Goal: Task Accomplishment & Management: Use online tool/utility

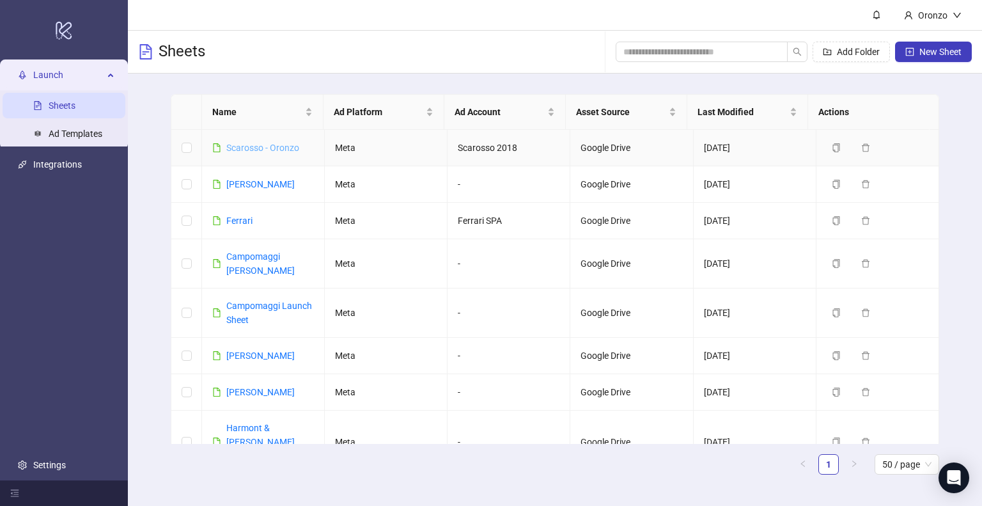
click at [274, 152] on link "Scarosso - Oronzo" at bounding box center [262, 148] width 73 height 10
click at [238, 222] on link "Ferrari" at bounding box center [239, 220] width 26 height 10
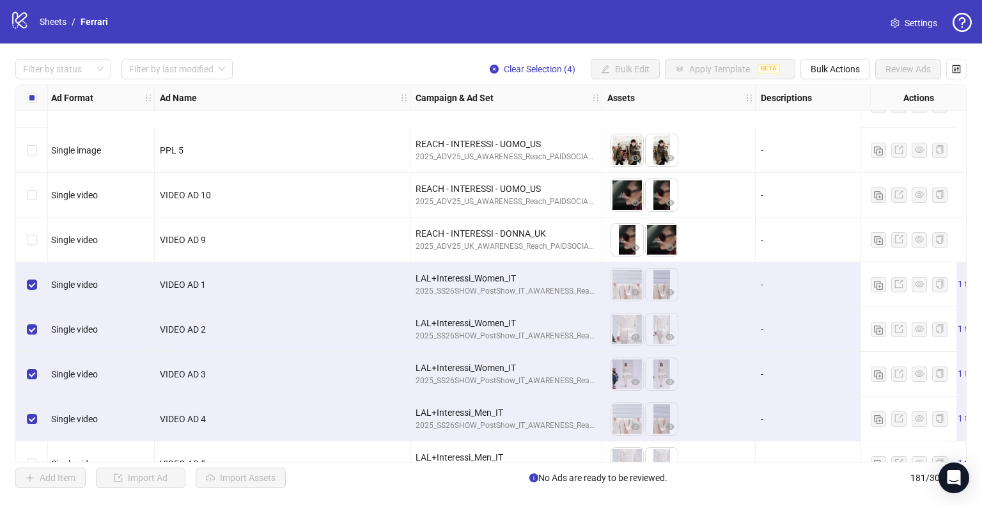
scroll to position [7276, 2]
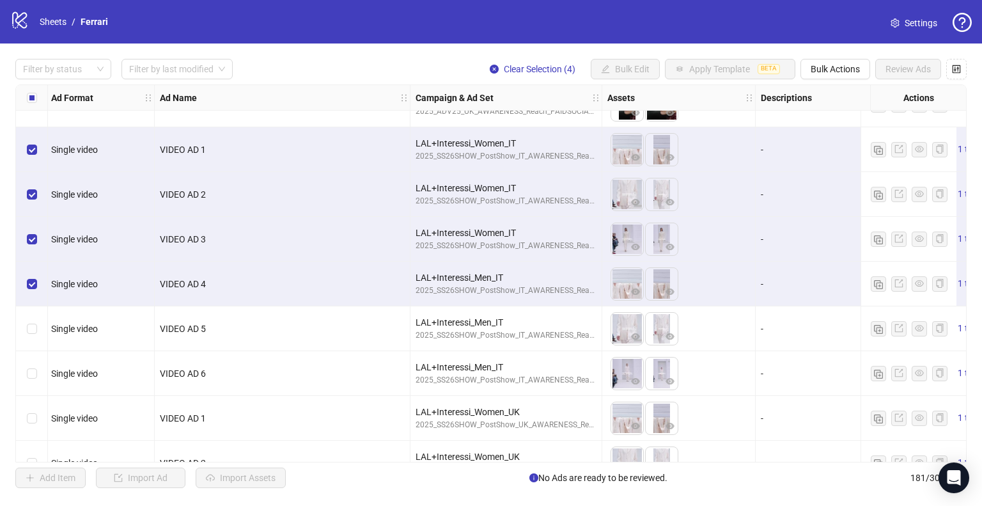
click at [27, 336] on div "Select row 168" at bounding box center [32, 328] width 32 height 45
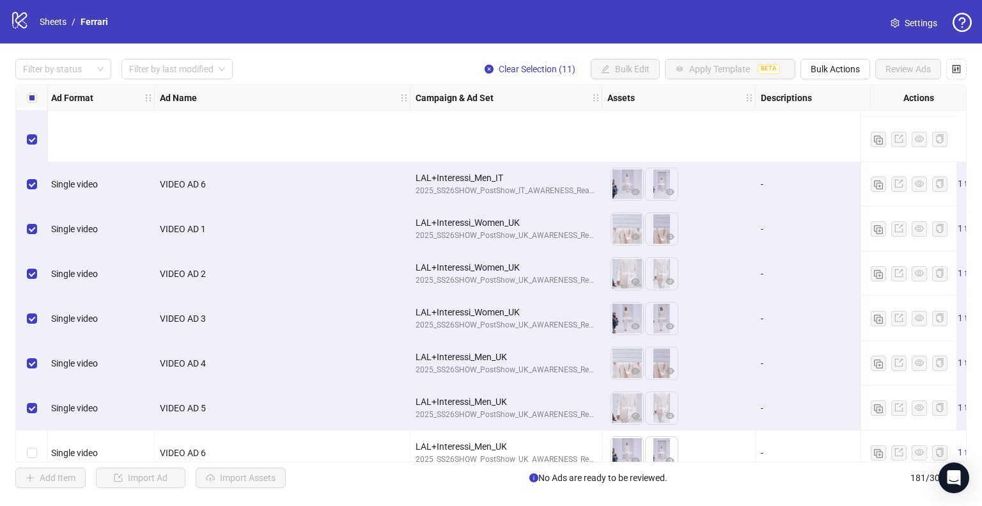
scroll to position [7613, 2]
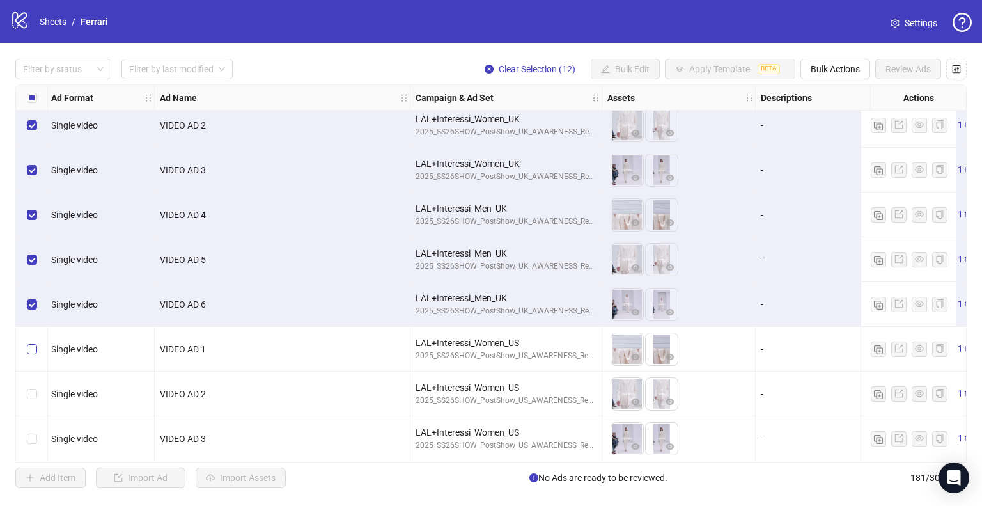
click at [31, 342] on label "Select row 176" at bounding box center [32, 349] width 10 height 14
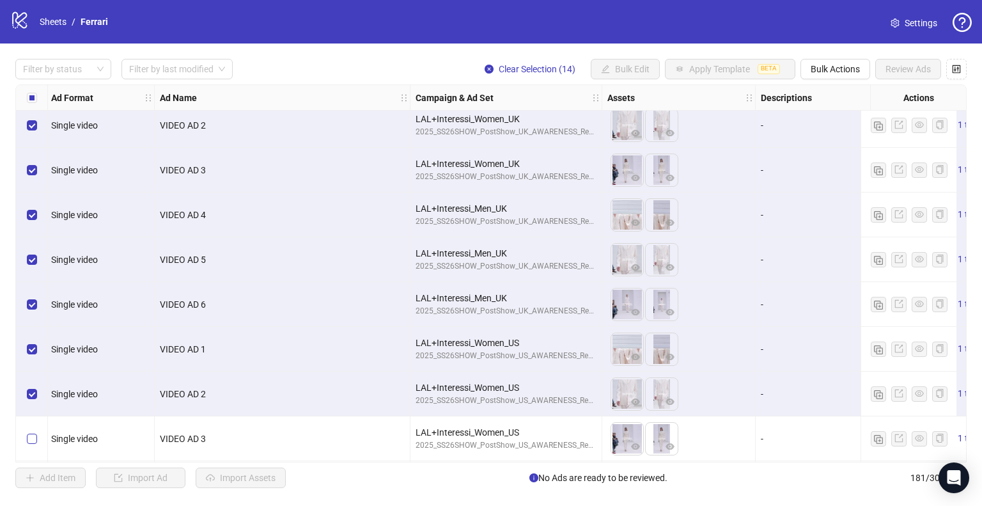
click at [30, 442] on label "Select row 178" at bounding box center [32, 438] width 10 height 14
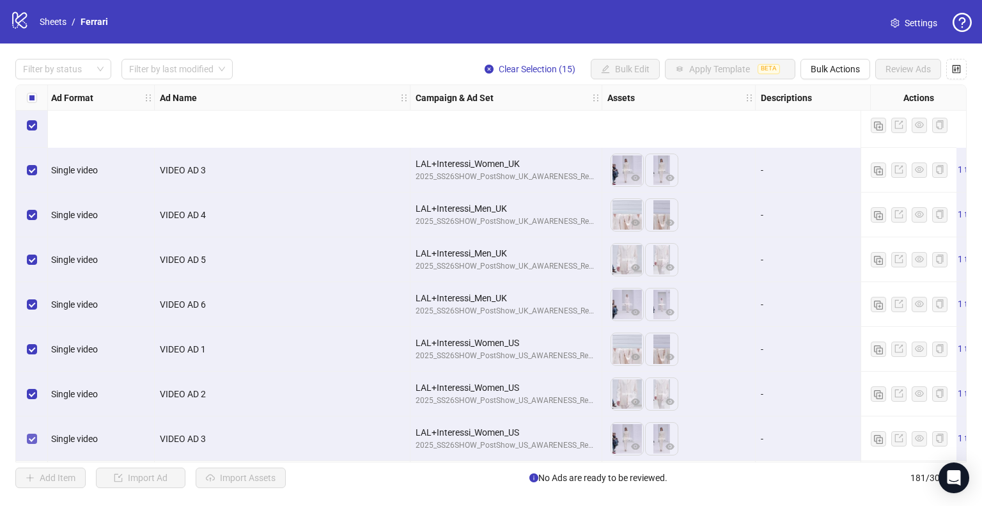
scroll to position [7751, 2]
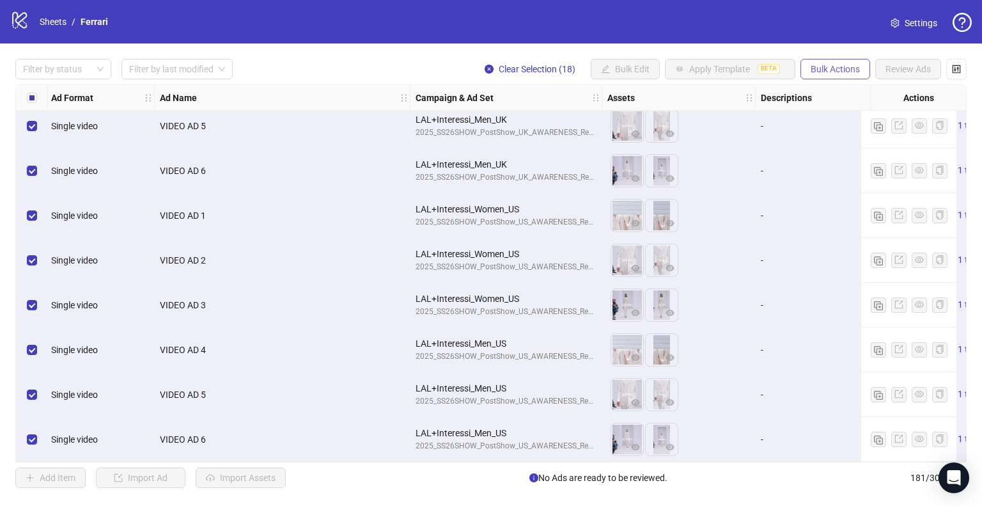
click at [859, 72] on button "Bulk Actions" at bounding box center [835, 69] width 70 height 20
click at [834, 178] on span "Export" at bounding box center [854, 176] width 88 height 14
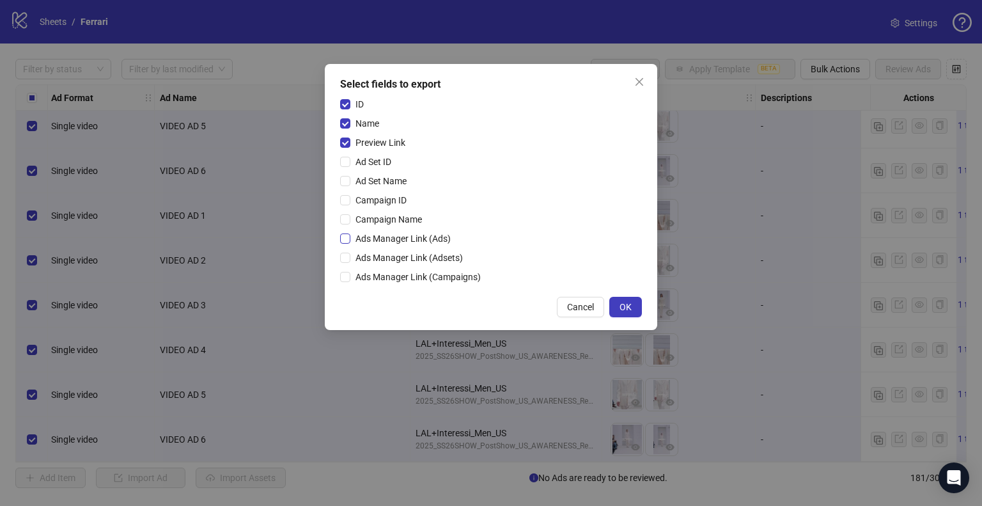
click at [381, 240] on span "Ads Manager Link (Ads)" at bounding box center [402, 238] width 105 height 14
click at [375, 259] on span "Ads Manager Link (Adsets)" at bounding box center [409, 258] width 118 height 14
click at [373, 271] on span "Ads Manager Link (Campaigns)" at bounding box center [417, 277] width 135 height 14
click at [631, 304] on button "OK" at bounding box center [625, 307] width 33 height 20
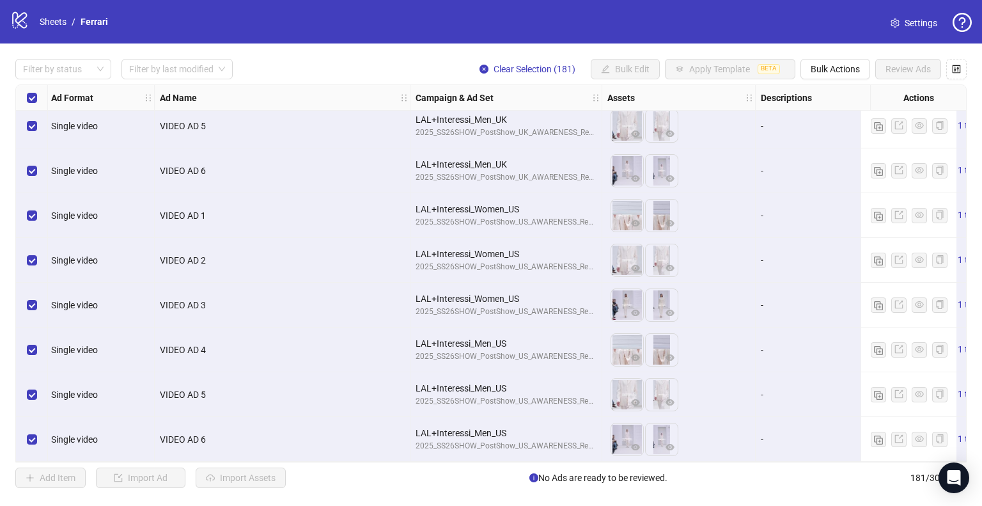
click at [28, 88] on div "Select all rows" at bounding box center [32, 98] width 32 height 26
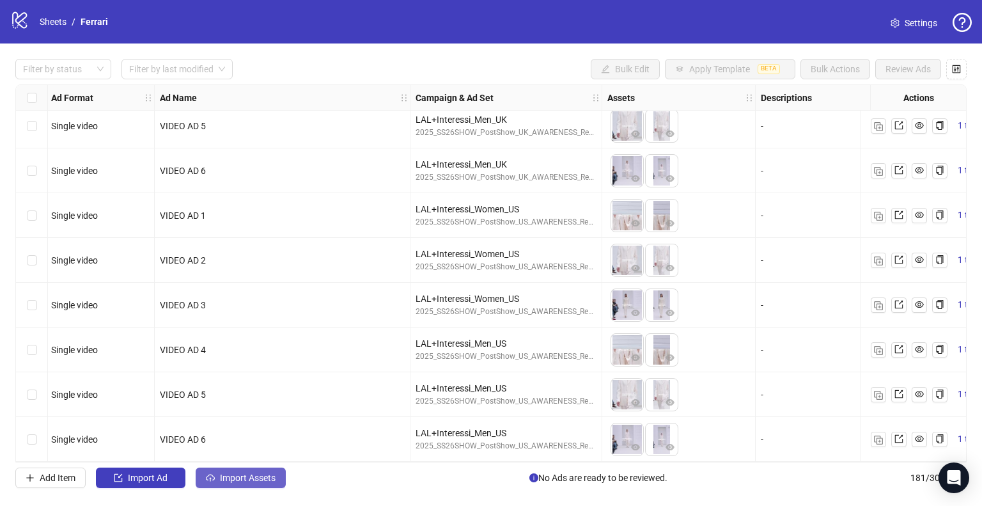
click at [246, 474] on span "Import Assets" at bounding box center [248, 477] width 56 height 10
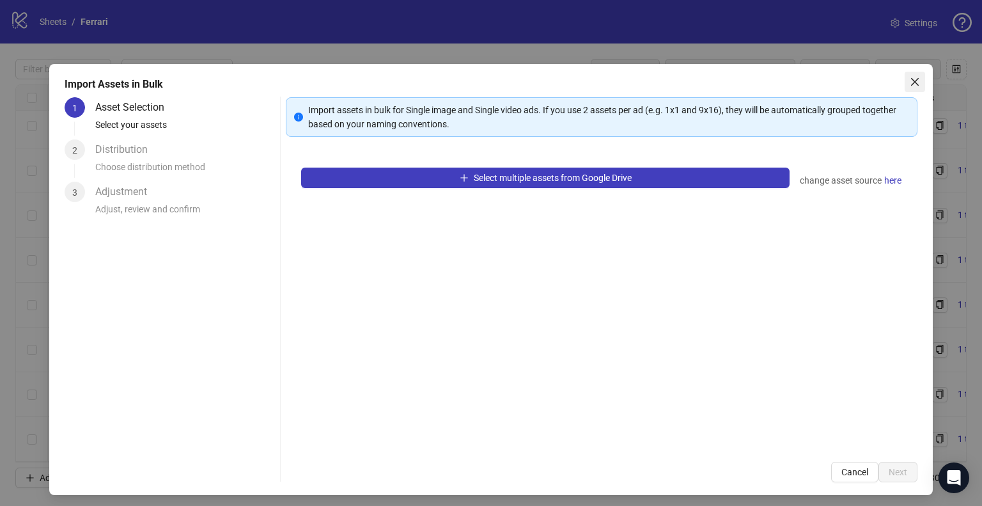
click at [909, 79] on icon "close" at bounding box center [914, 82] width 10 height 10
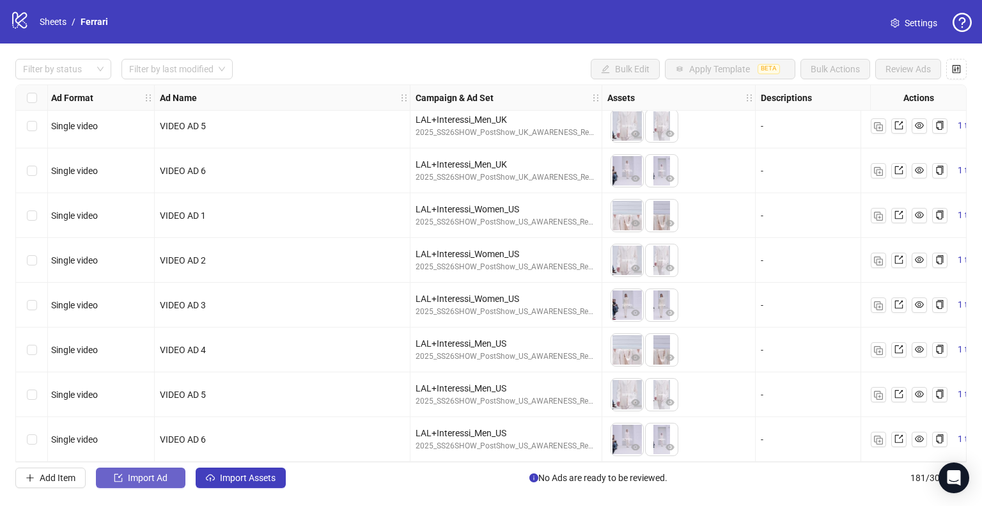
click at [166, 477] on span "Import Ad" at bounding box center [148, 477] width 40 height 10
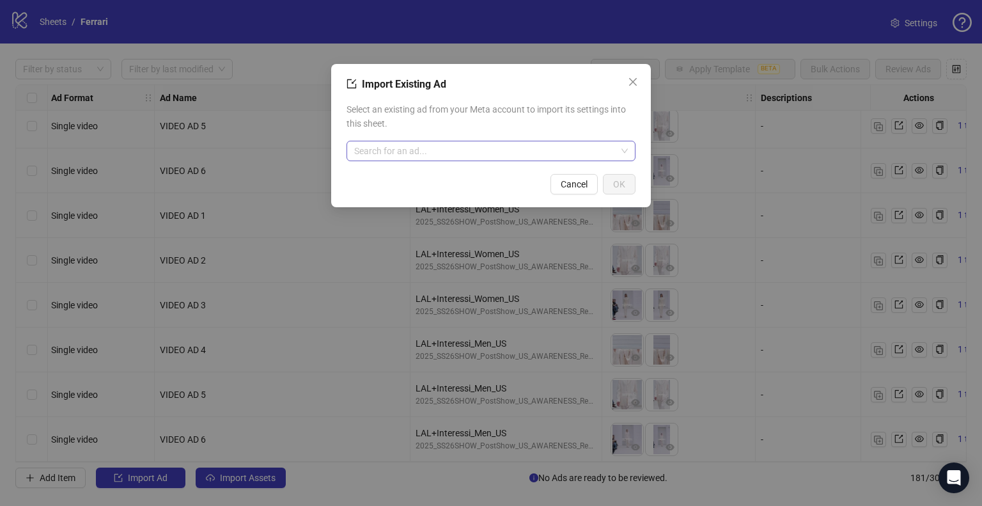
click at [445, 146] on input "search" at bounding box center [485, 150] width 262 height 19
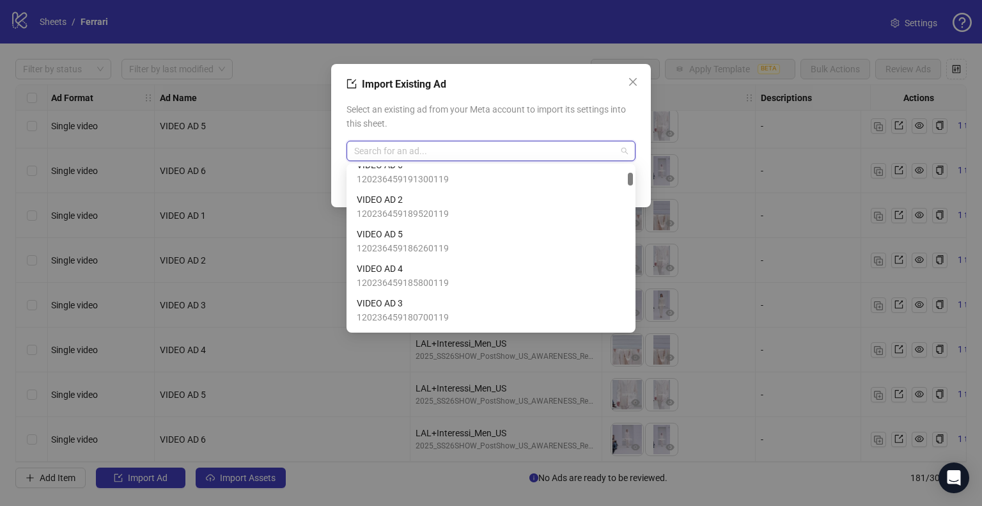
scroll to position [0, 0]
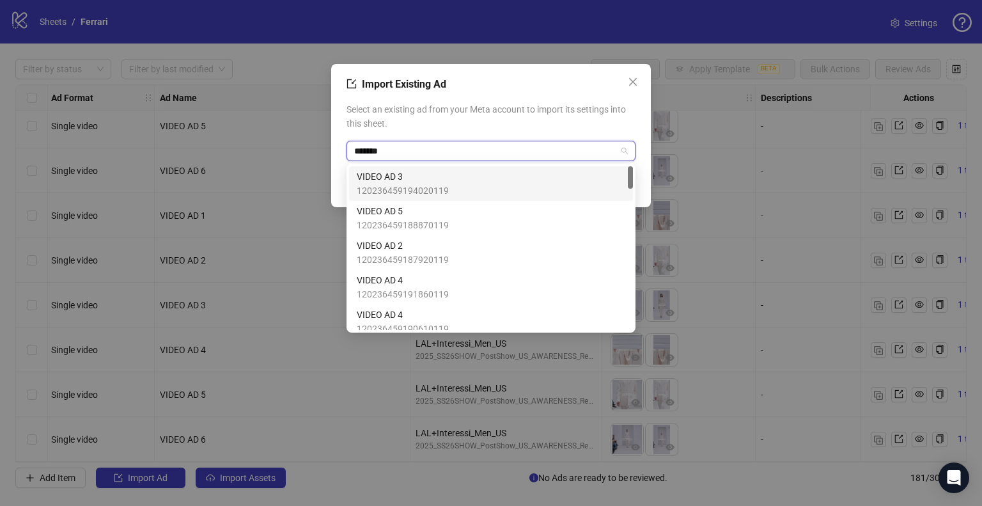
type input "********"
click at [457, 178] on div "VIDEO AD 3 120236459194020119" at bounding box center [491, 183] width 268 height 28
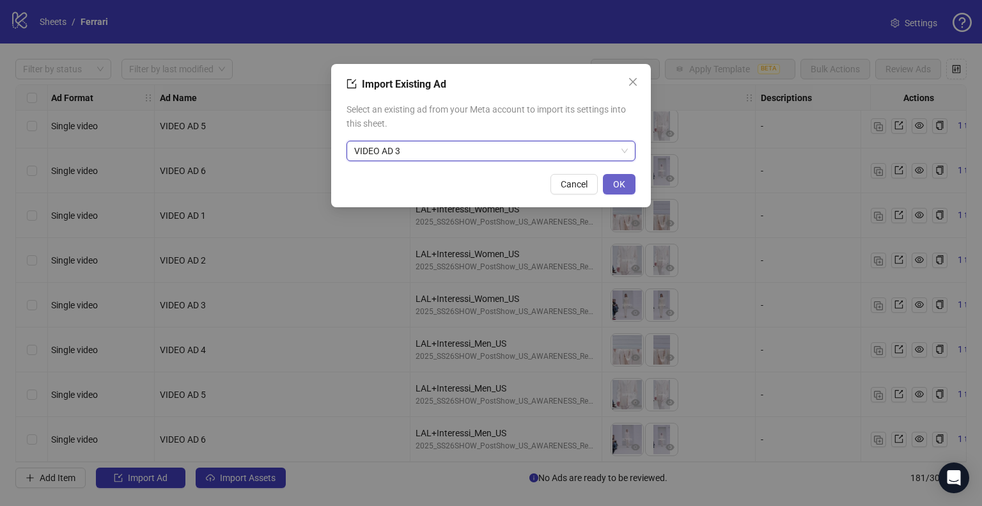
click at [609, 191] on button "OK" at bounding box center [619, 184] width 33 height 20
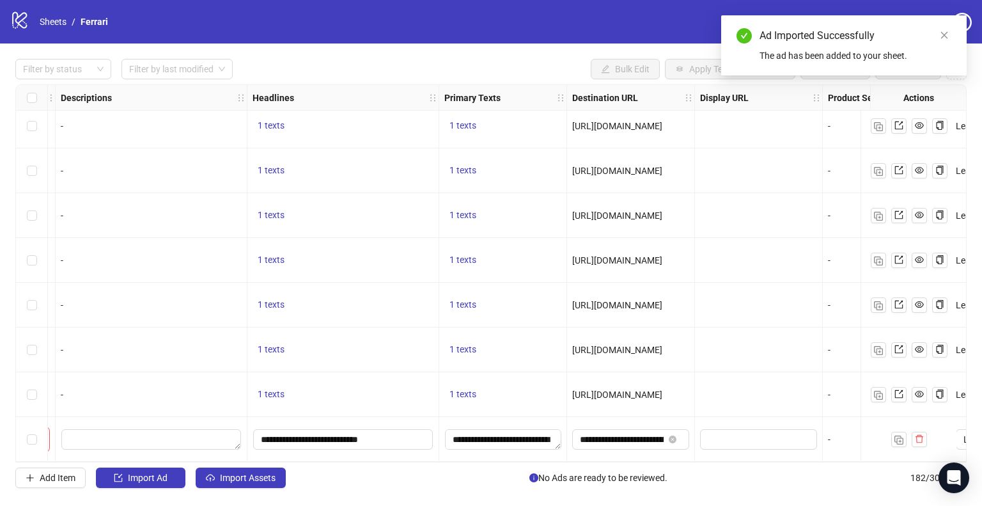
scroll to position [7796, 894]
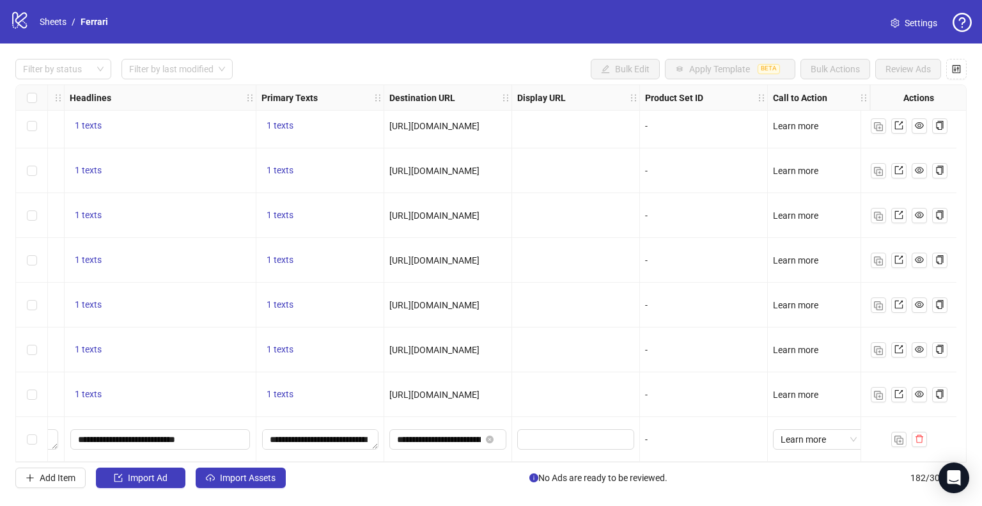
click at [455, 437] on div "Ad Format Ad Name Campaign & Ad Set Assets Descriptions Headlines Primary Texts…" at bounding box center [490, 273] width 951 height 378
click at [446, 436] on input "**********" at bounding box center [439, 439] width 84 height 14
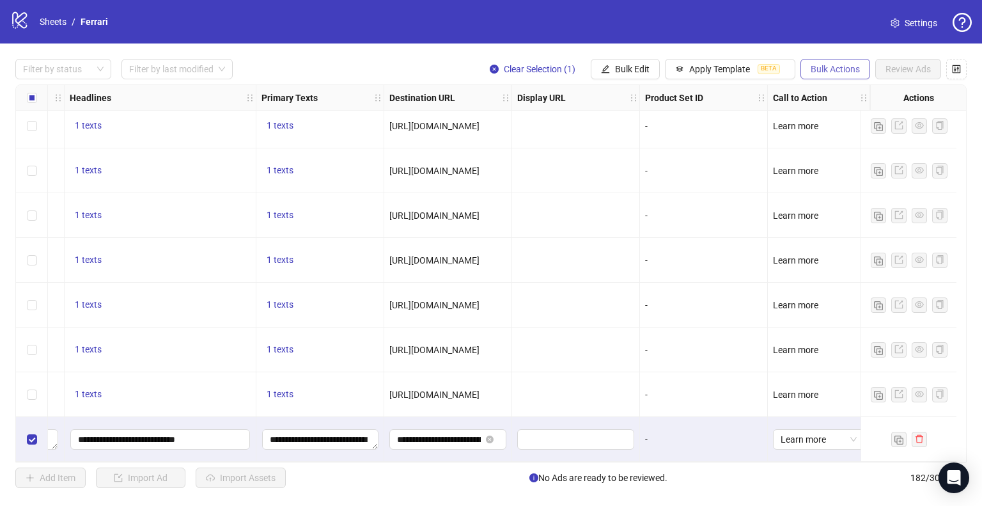
click at [835, 71] on span "Bulk Actions" at bounding box center [834, 69] width 49 height 10
click at [699, 45] on div "Filter by status Filter by last modified Clear Selection (1) Bulk Edit Apply Te…" at bounding box center [491, 273] width 982 height 460
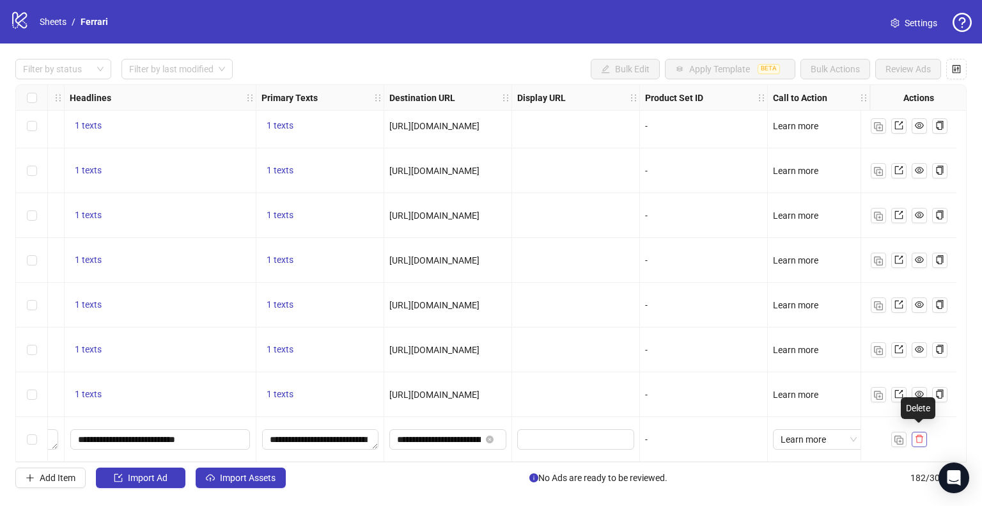
click at [918, 437] on icon "delete" at bounding box center [919, 439] width 8 height 8
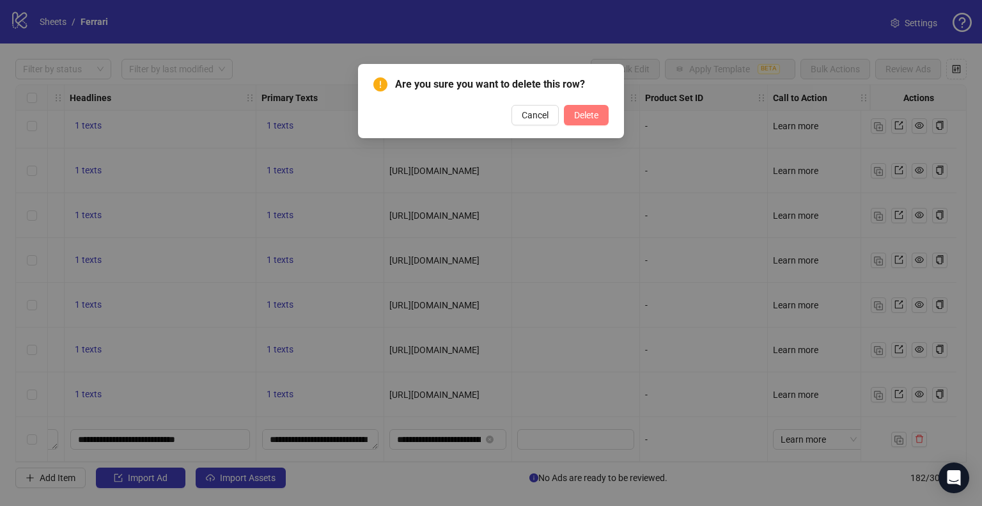
click at [585, 118] on span "Delete" at bounding box center [586, 115] width 24 height 10
